Goal: Task Accomplishment & Management: Use online tool/utility

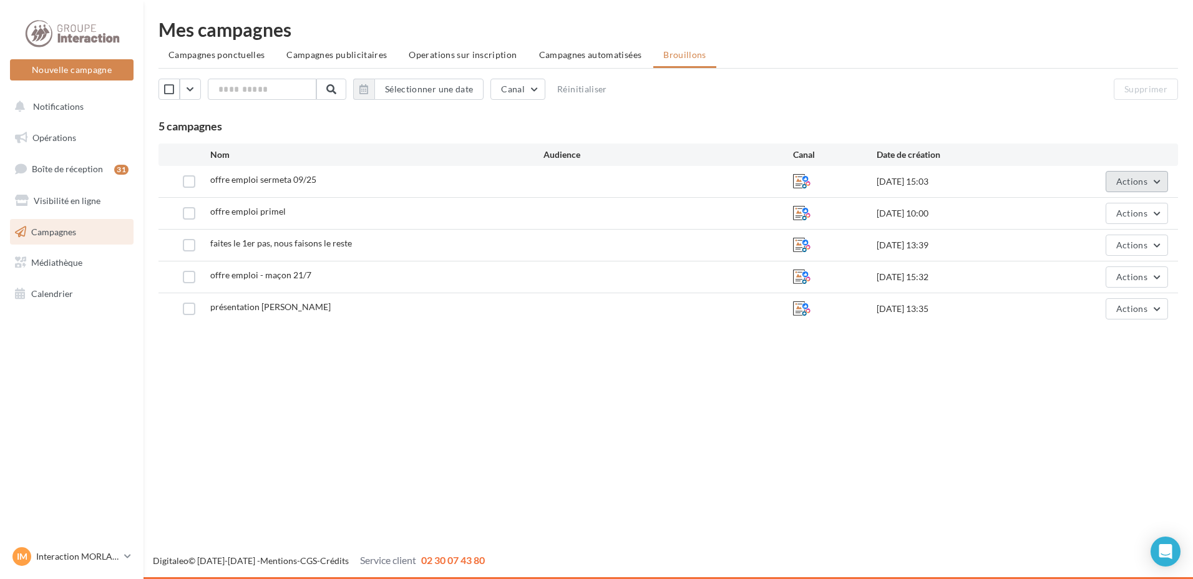
click at [1112, 185] on button "Actions" at bounding box center [1136, 181] width 62 height 21
click at [1113, 211] on button "Editer" at bounding box center [1105, 211] width 125 height 32
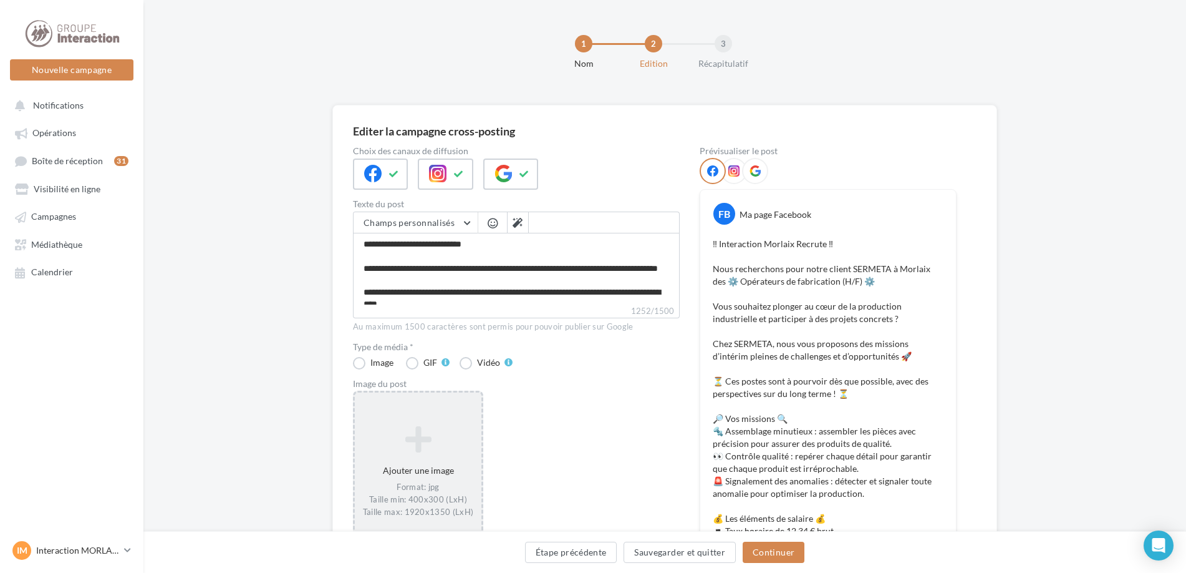
click at [407, 465] on div "Ajouter une image Format: jpg Taille min: 400x300 (LxH) Taille max: 1920x1350 (…" at bounding box center [418, 471] width 127 height 105
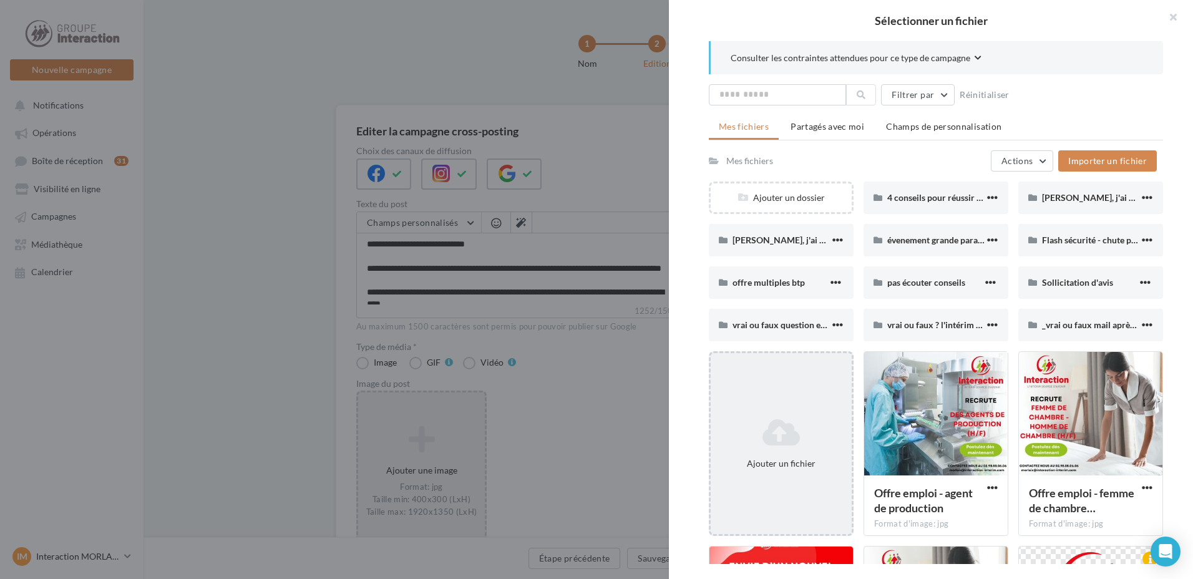
click at [787, 385] on div "Ajouter un fichier" at bounding box center [781, 443] width 145 height 185
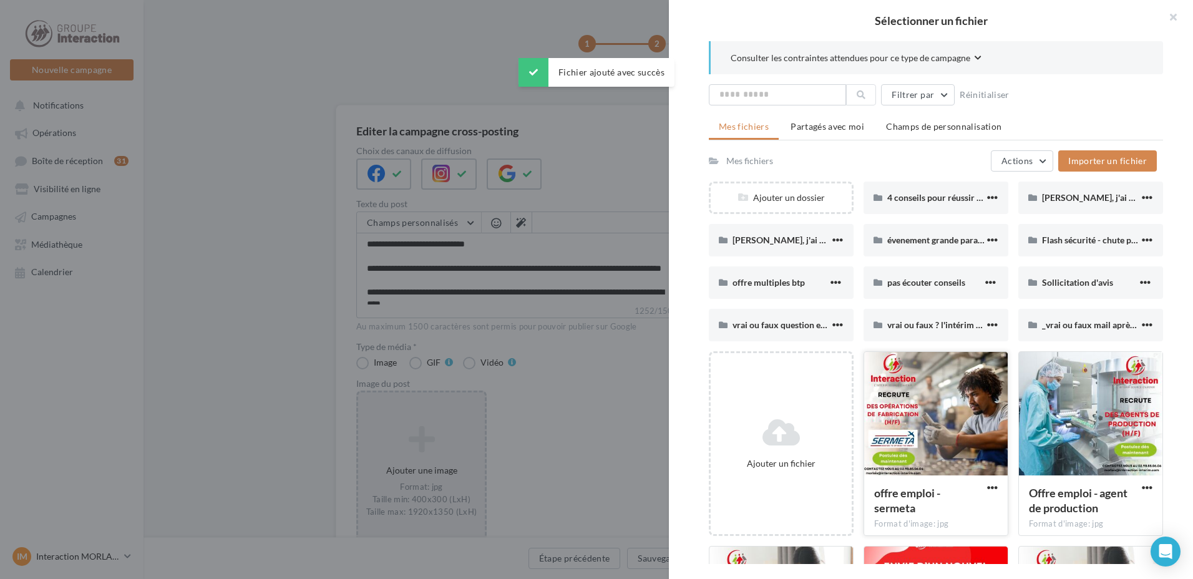
click at [926, 412] on div at bounding box center [935, 414] width 143 height 125
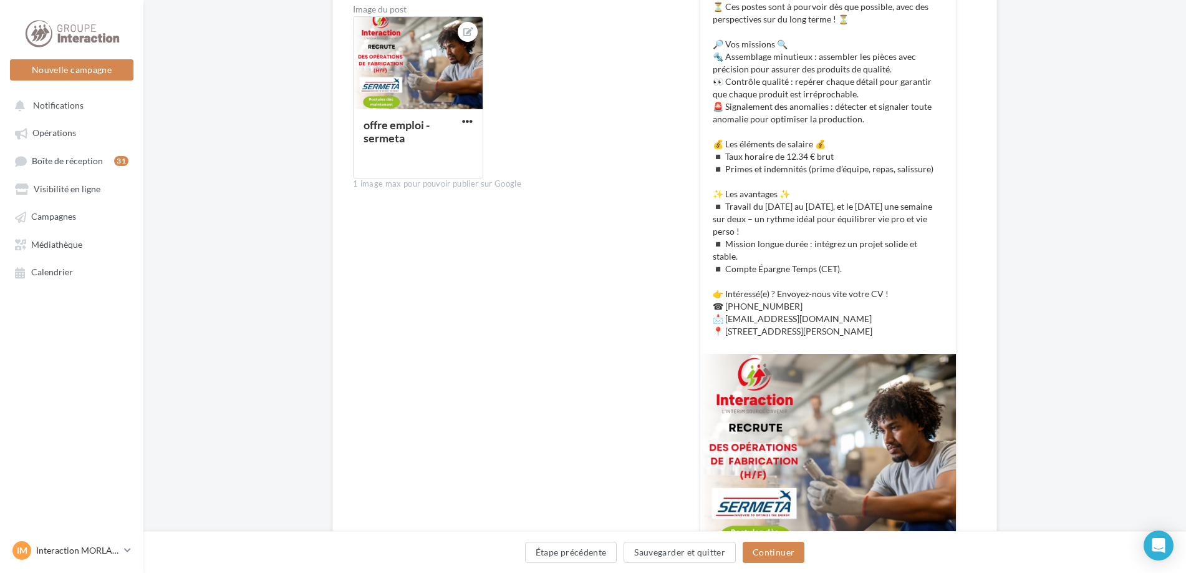
scroll to position [478, 0]
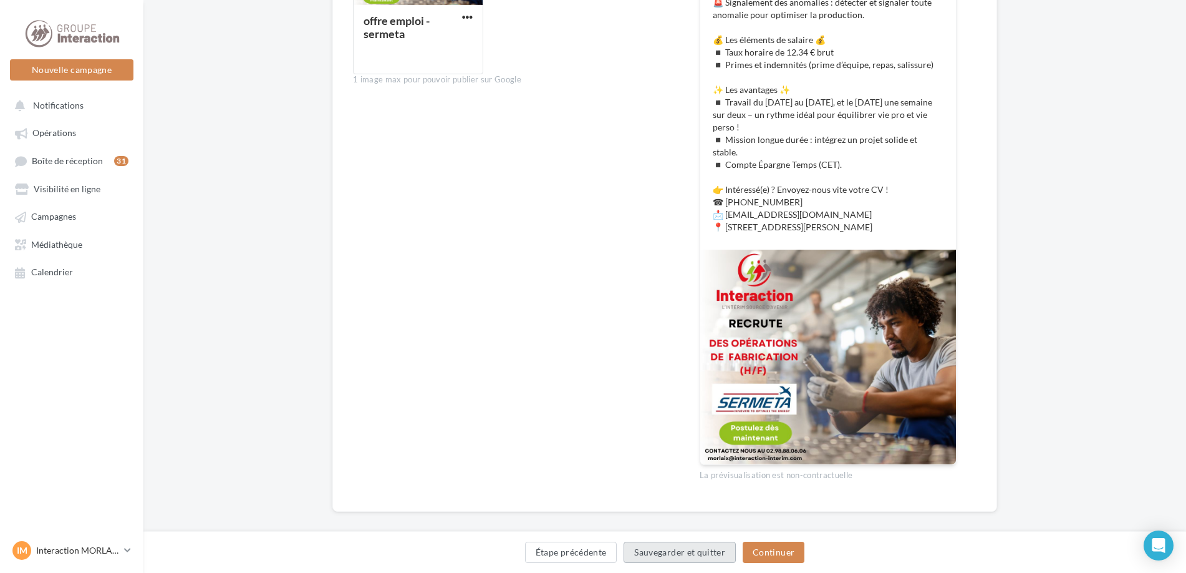
click at [679, 550] on button "Sauvegarder et quitter" at bounding box center [680, 551] width 112 height 21
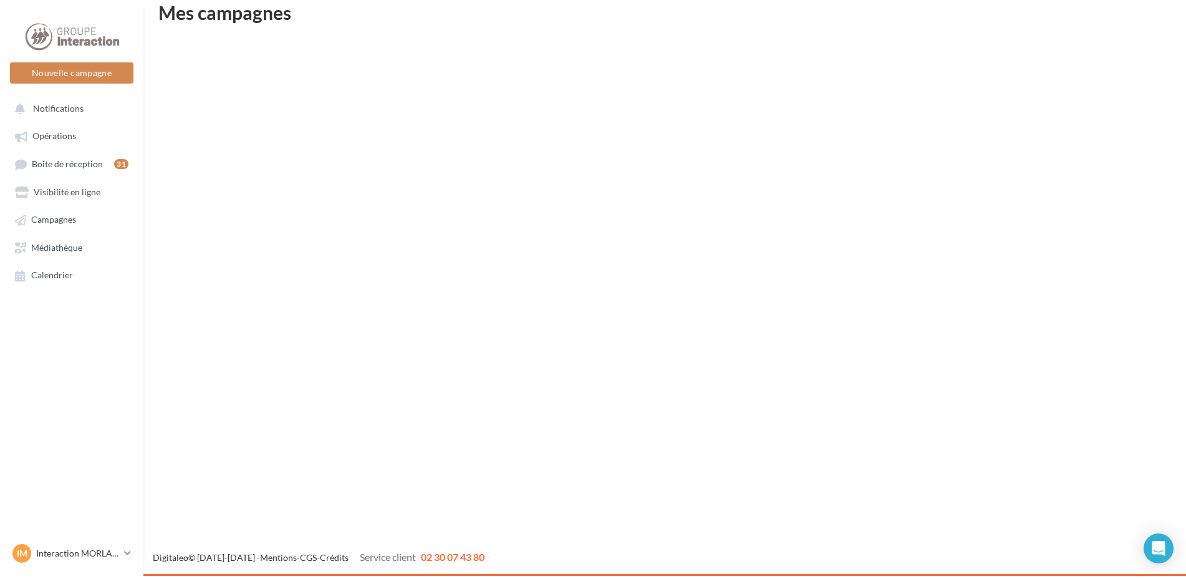
scroll to position [20, 0]
